Goal: Task Accomplishment & Management: Manage account settings

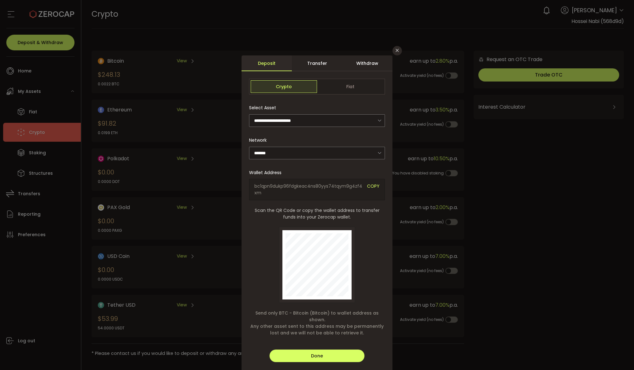
click at [211, 92] on div "**********" at bounding box center [317, 185] width 634 height 370
click at [341, 349] on button "Done" at bounding box center [317, 355] width 95 height 13
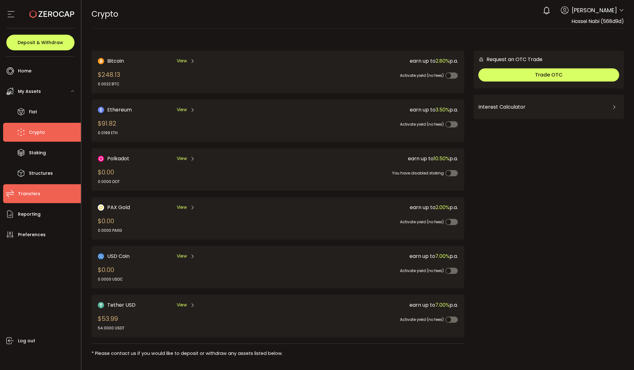
click at [28, 194] on span "Transfers" at bounding box center [29, 193] width 22 height 9
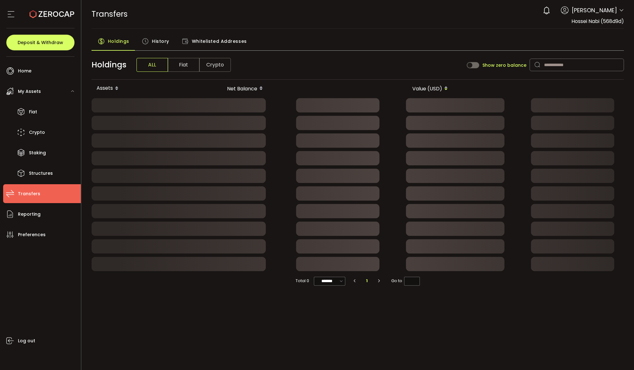
click at [162, 42] on span "History" at bounding box center [160, 41] width 17 height 13
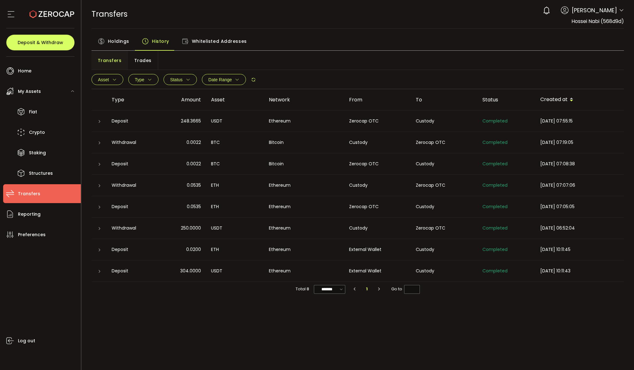
click at [141, 60] on span "Trades" at bounding box center [142, 60] width 17 height 13
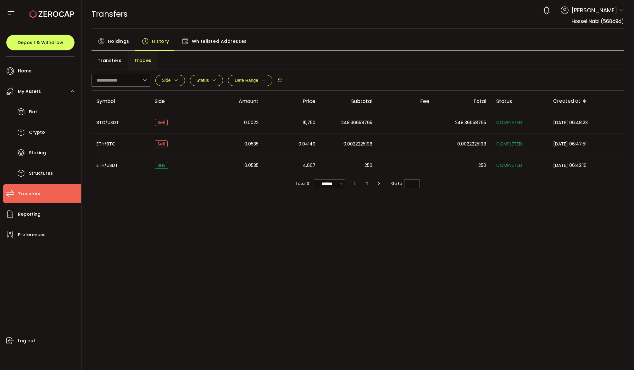
click at [111, 61] on span "Transfers" at bounding box center [110, 60] width 24 height 13
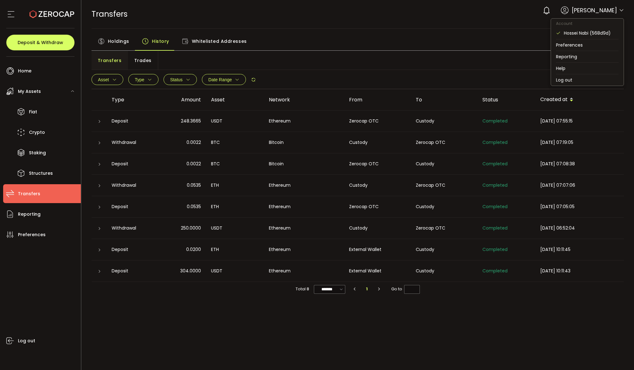
click at [622, 9] on icon at bounding box center [621, 10] width 5 height 5
click at [579, 82] on div "Asset BTC ETH USDT-ERC20 USDT-TRC20 USDT-BEP20 USDC PAXG DOT USD AUD GBP EUR CA…" at bounding box center [358, 79] width 533 height 19
